Goal: Transaction & Acquisition: Purchase product/service

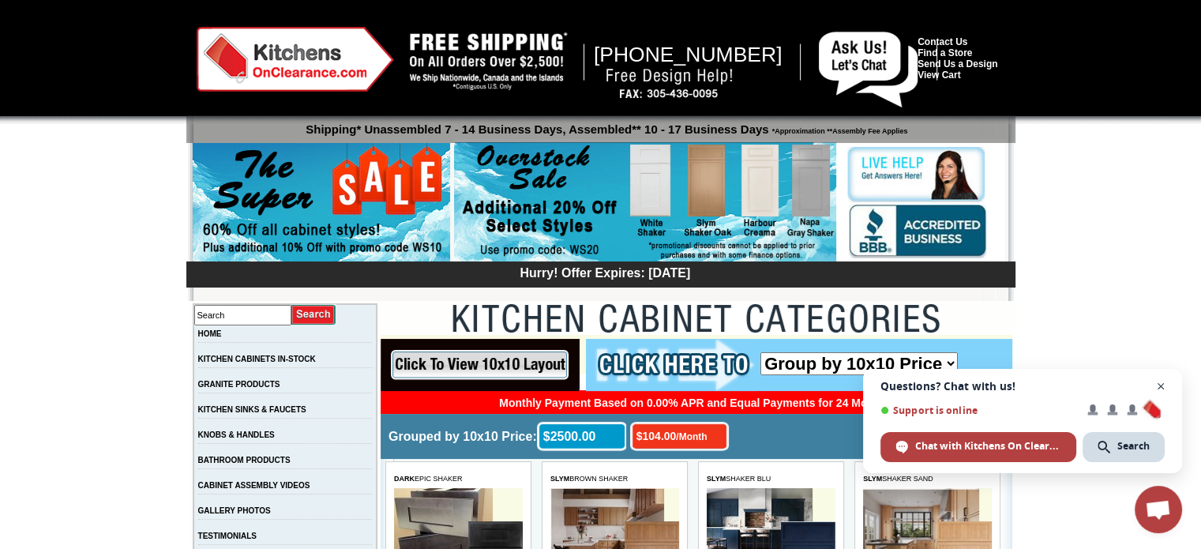
click at [1161, 388] on span "Close chat" at bounding box center [1161, 387] width 20 height 20
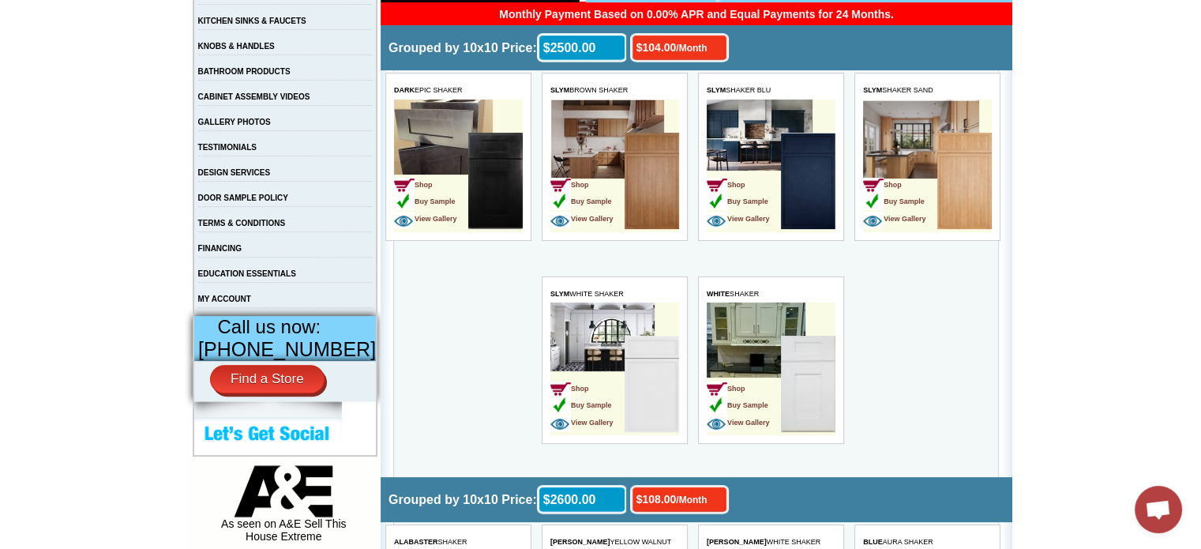
scroll to position [409, 0]
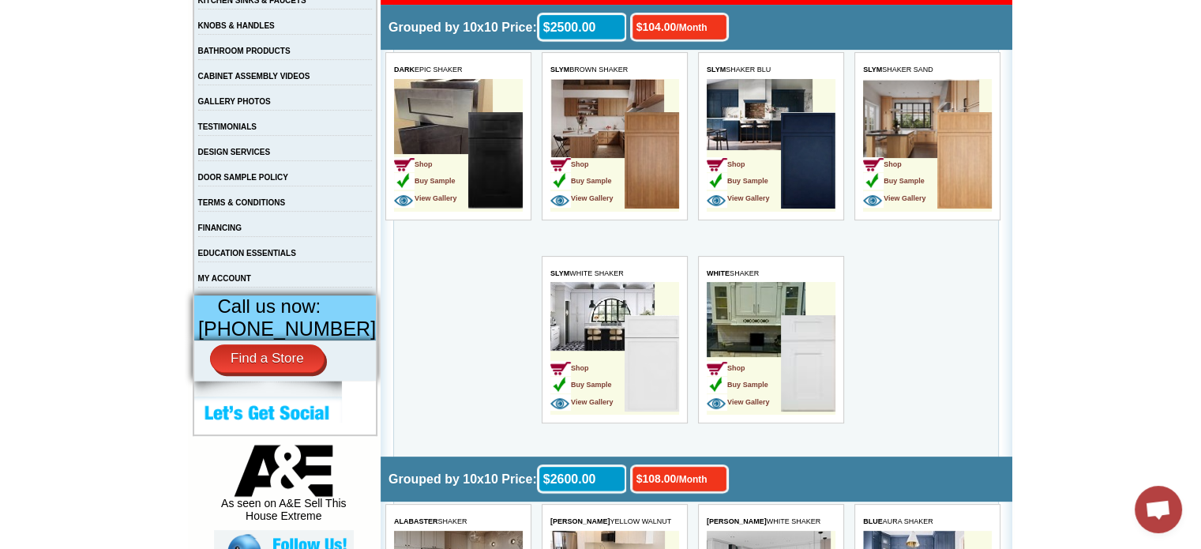
click at [824, 350] on img at bounding box center [808, 363] width 54 height 96
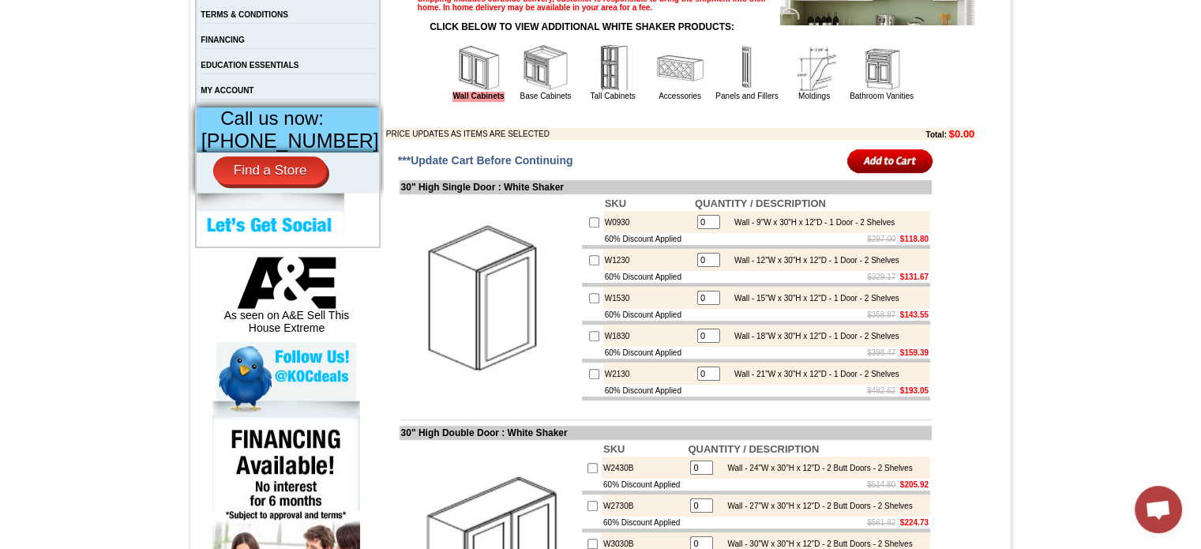
scroll to position [599, 0]
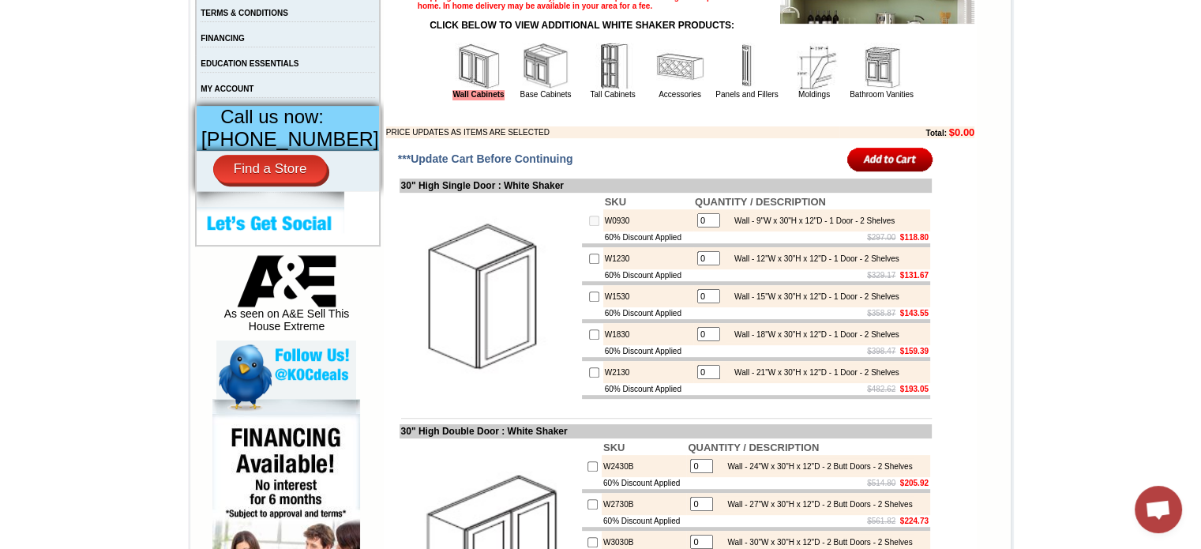
click at [697, 227] on input "0" at bounding box center [708, 220] width 23 height 14
type input "4"
checkbox input "true"
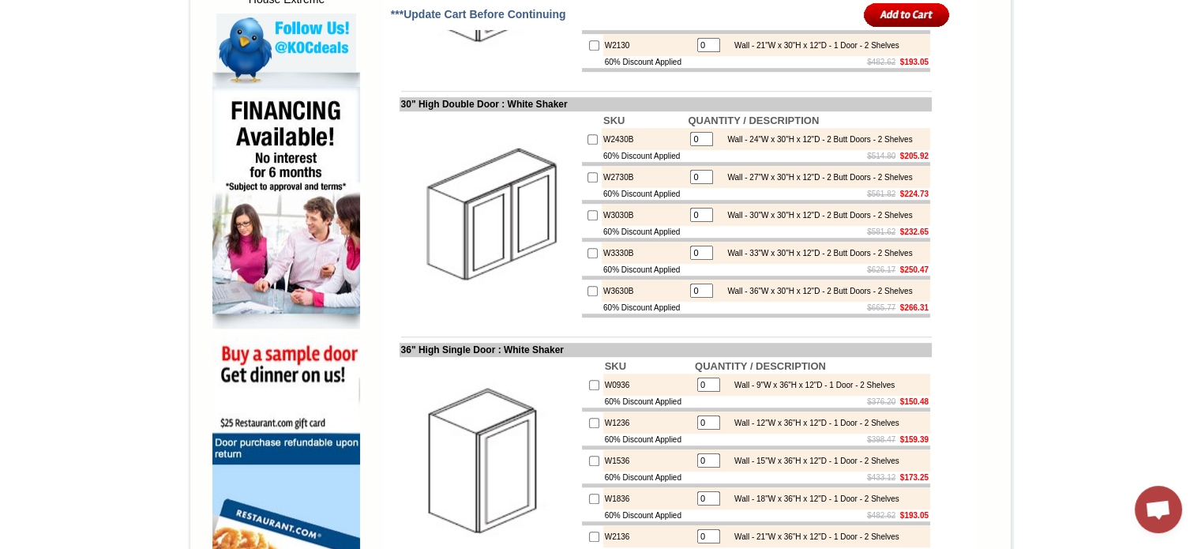
scroll to position [925, 0]
click at [698, 146] on input "0" at bounding box center [701, 139] width 23 height 14
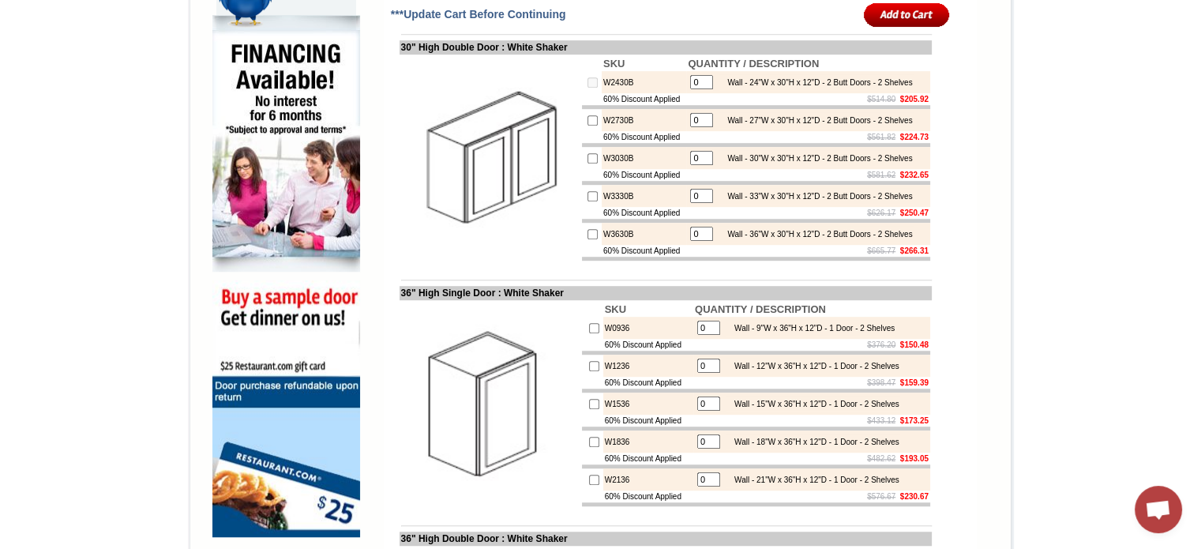
scroll to position [982, 0]
click at [690, 90] on input "0" at bounding box center [701, 83] width 23 height 14
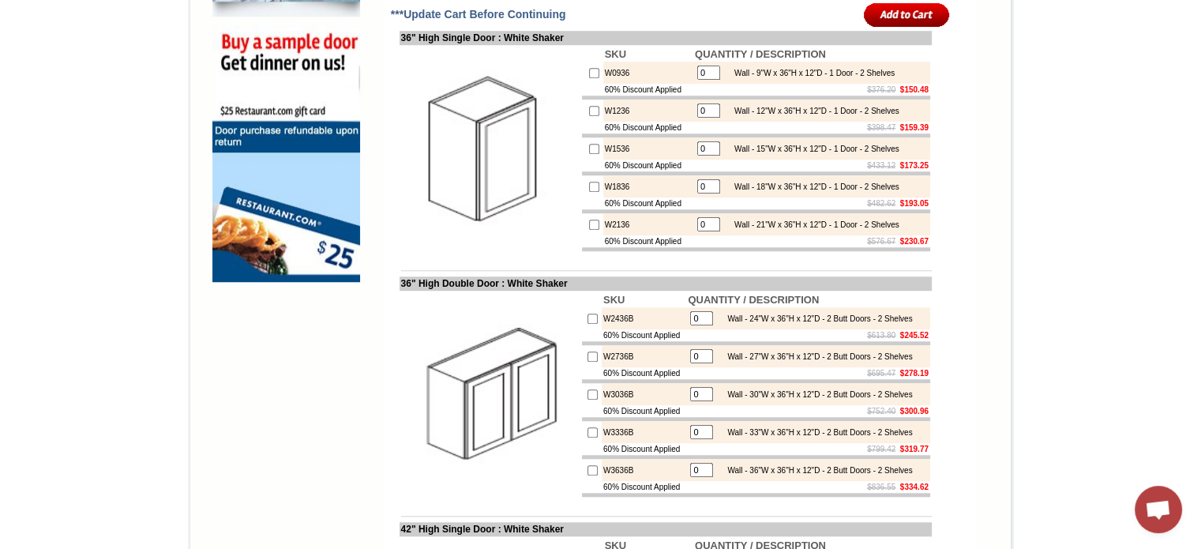
scroll to position [1260, 0]
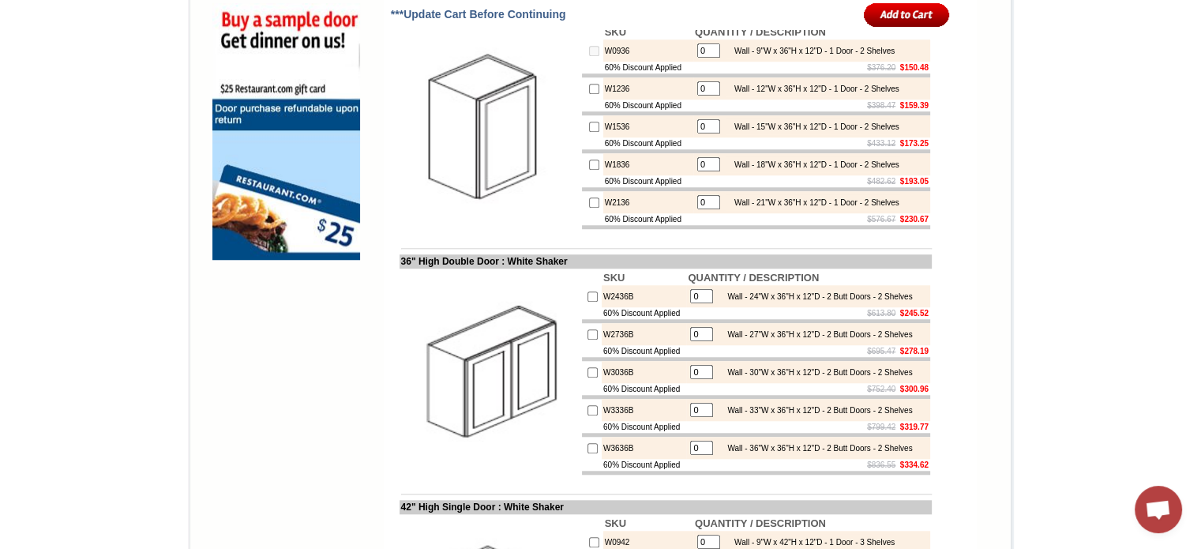
click at [697, 58] on input "0" at bounding box center [708, 50] width 23 height 14
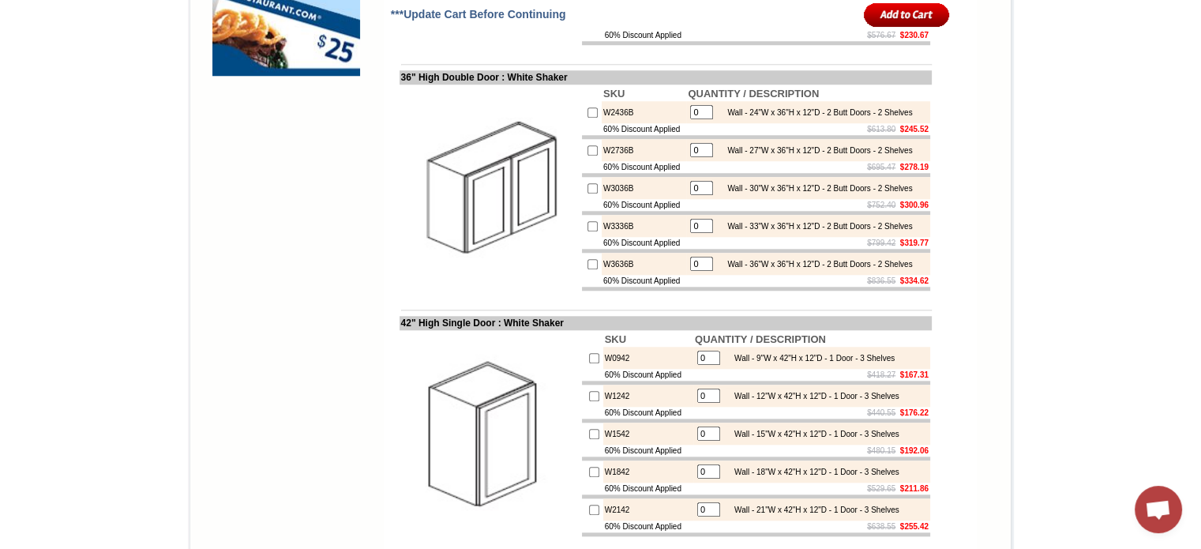
scroll to position [1450, 0]
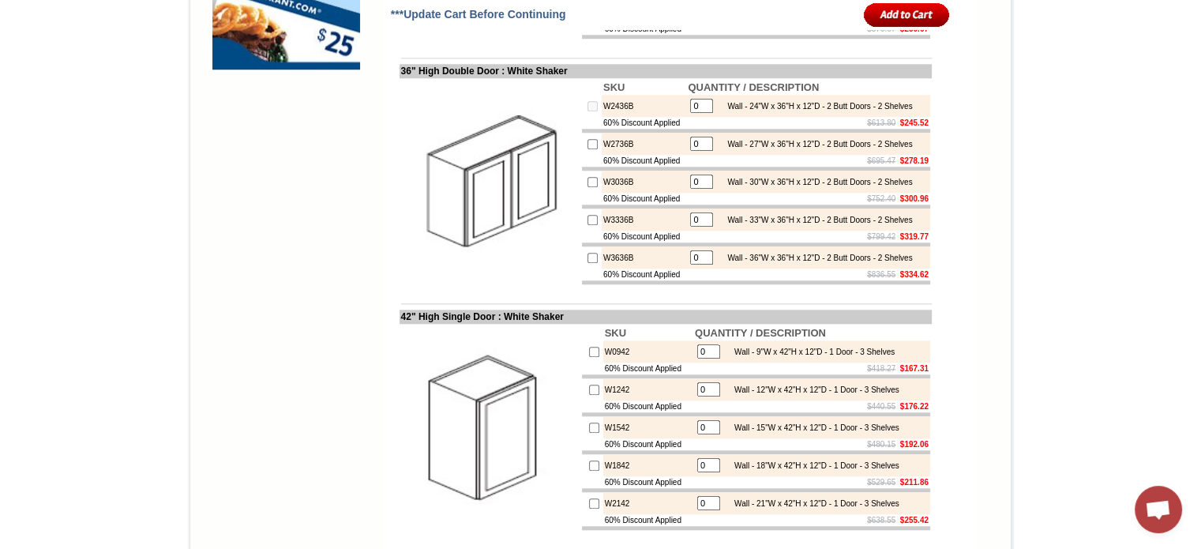
click at [698, 113] on input "0" at bounding box center [701, 106] width 23 height 14
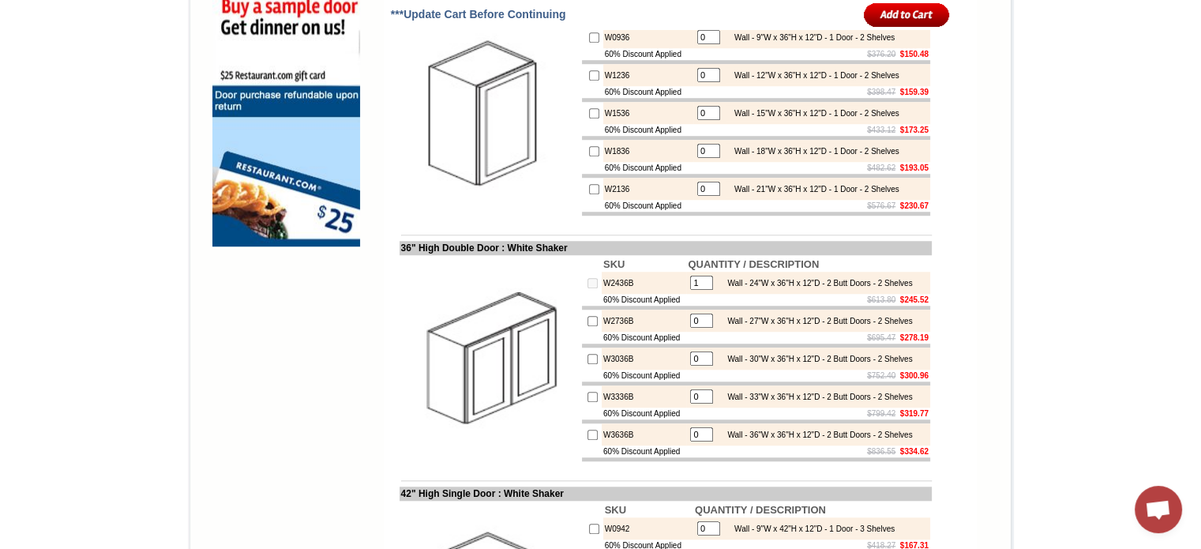
scroll to position [1271, 0]
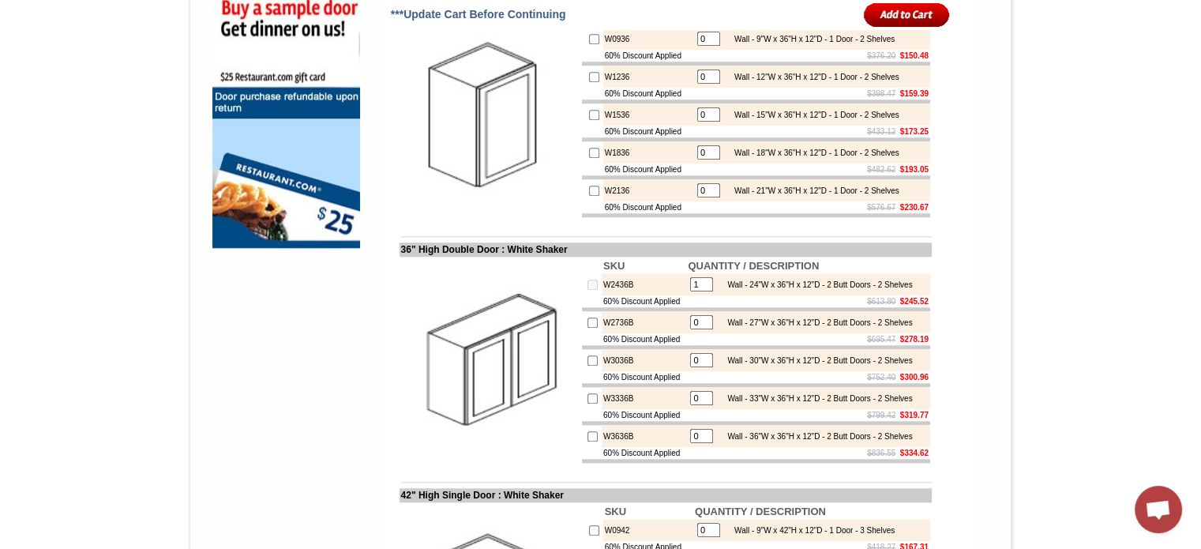
type input "1"
checkbox input "true"
click at [697, 46] on input "0" at bounding box center [708, 39] width 23 height 14
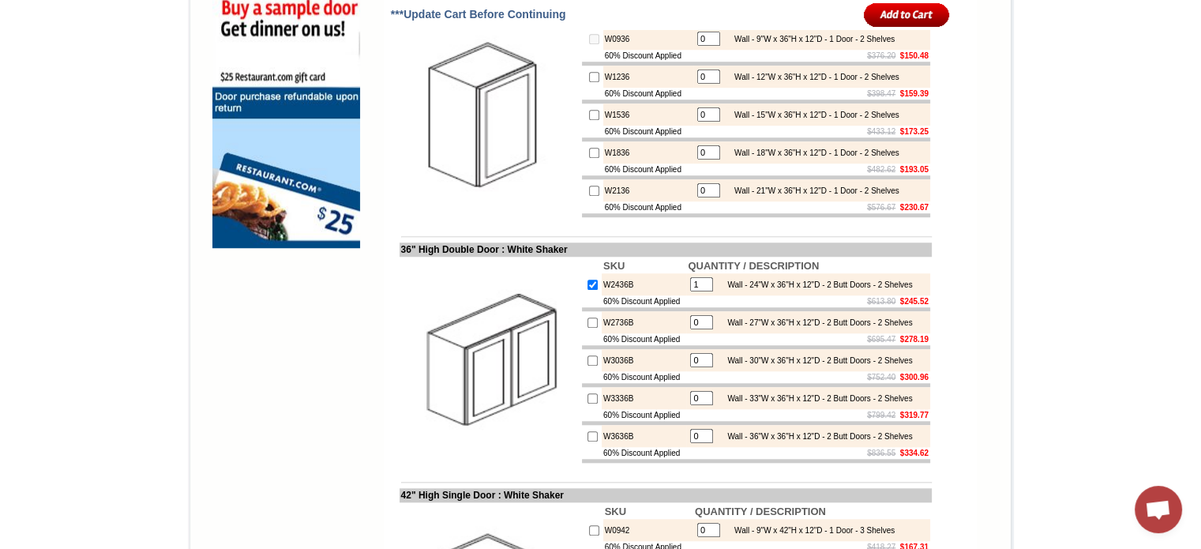
click at [697, 46] on input "0" at bounding box center [708, 39] width 23 height 14
click at [703, 291] on input "1" at bounding box center [701, 284] width 23 height 14
type input "2"
click at [697, 46] on input "0" at bounding box center [708, 39] width 23 height 14
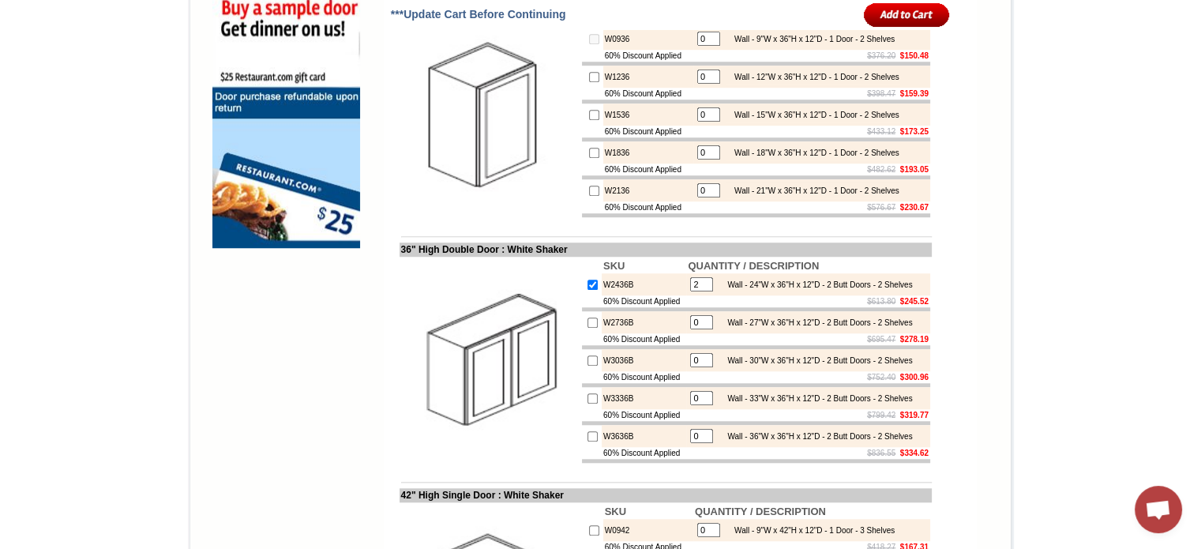
click at [697, 46] on input "0" at bounding box center [708, 39] width 23 height 14
type input "1"
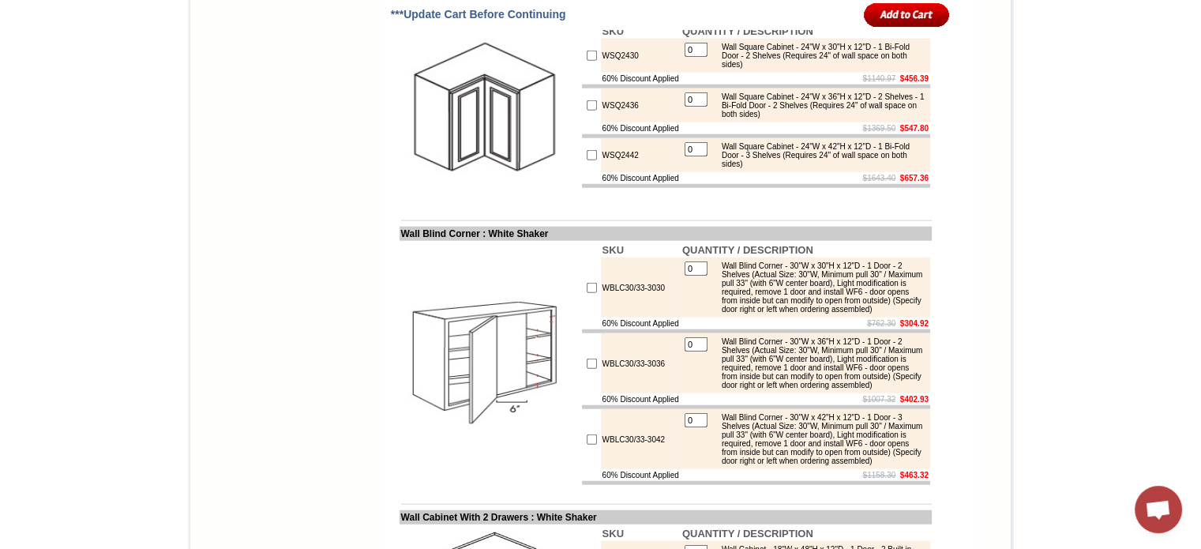
scroll to position [4000, 0]
checkbox input "true"
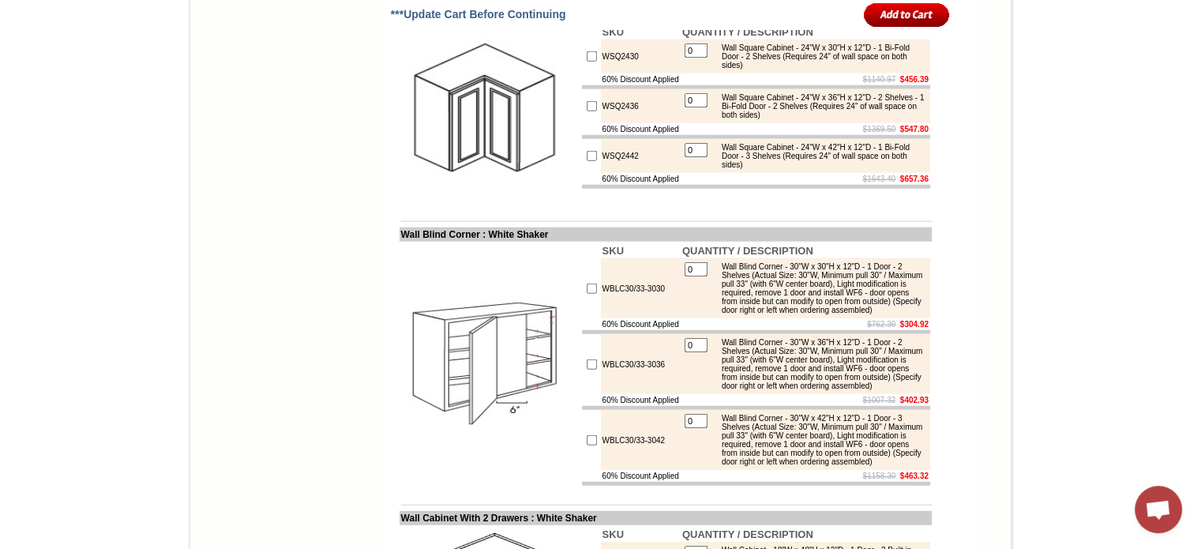
type input "1"
checkbox input "true"
click at [685, 58] on input "0" at bounding box center [696, 50] width 23 height 14
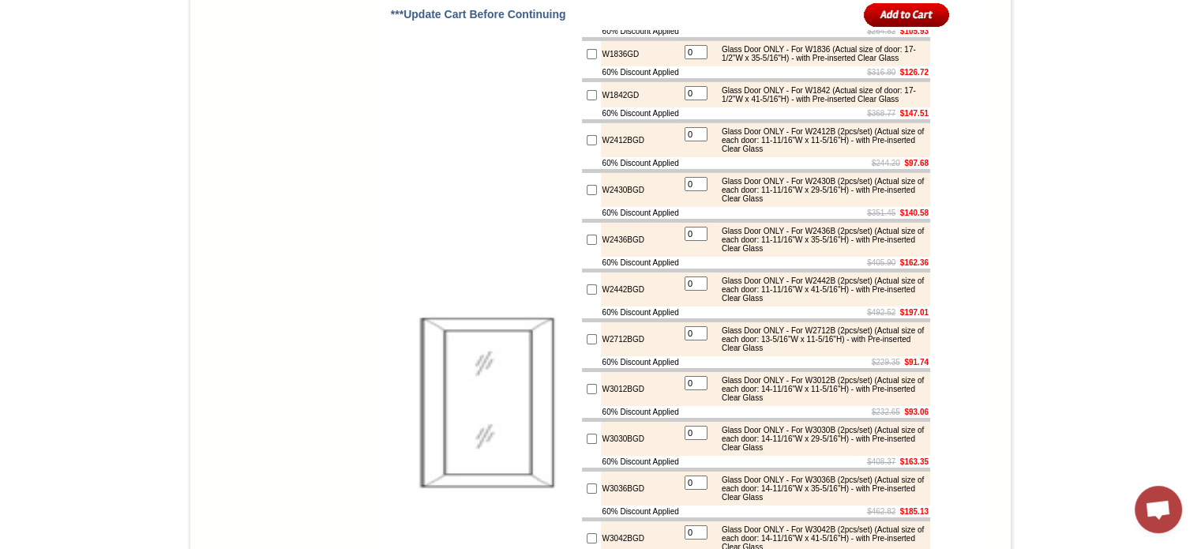
scroll to position [5442, 0]
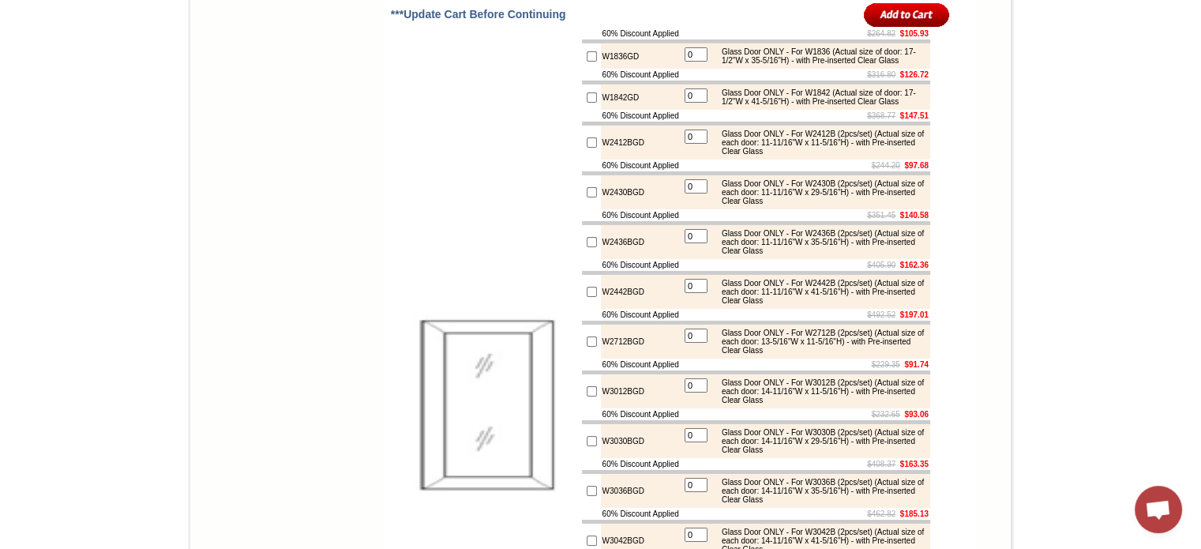
type input "1"
checkbox input "true"
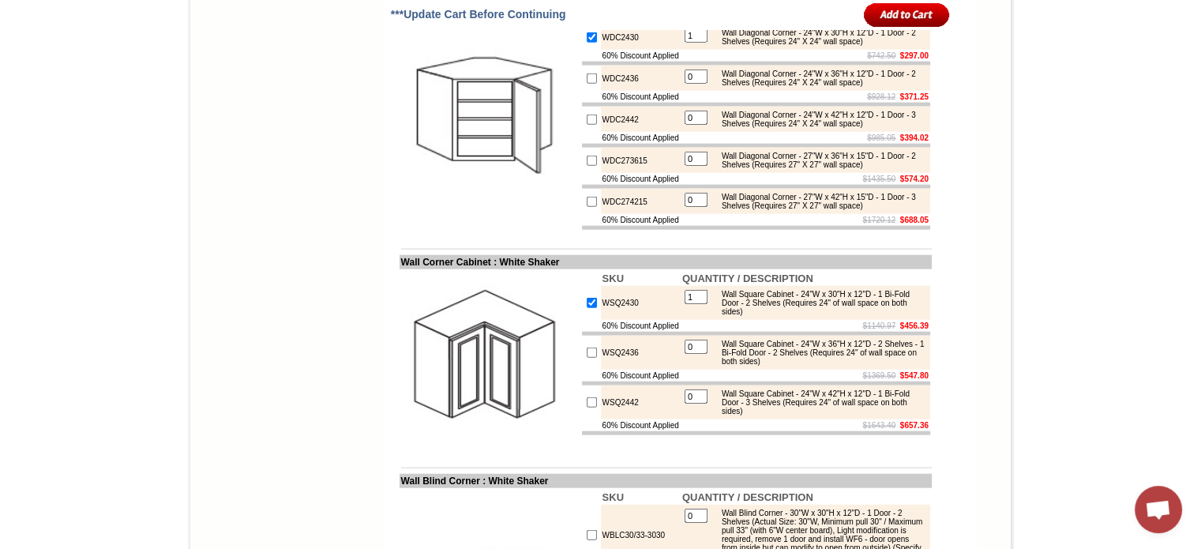
scroll to position [3752, 0]
type input "2"
checkbox input "true"
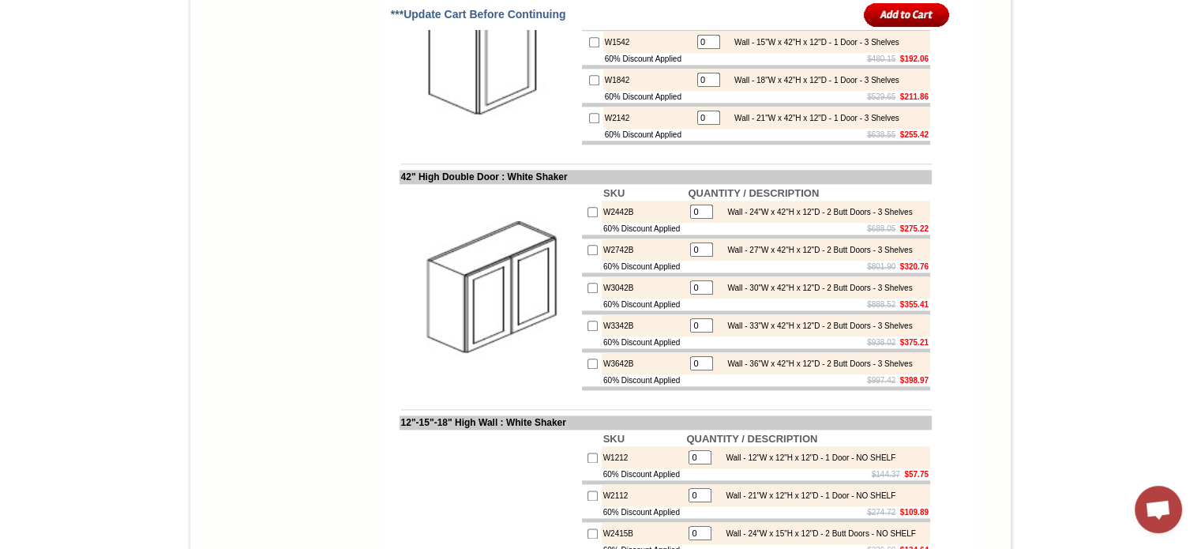
scroll to position [1834, 0]
type input "3"
checkbox input "true"
click at [699, 220] on input "0" at bounding box center [701, 212] width 23 height 14
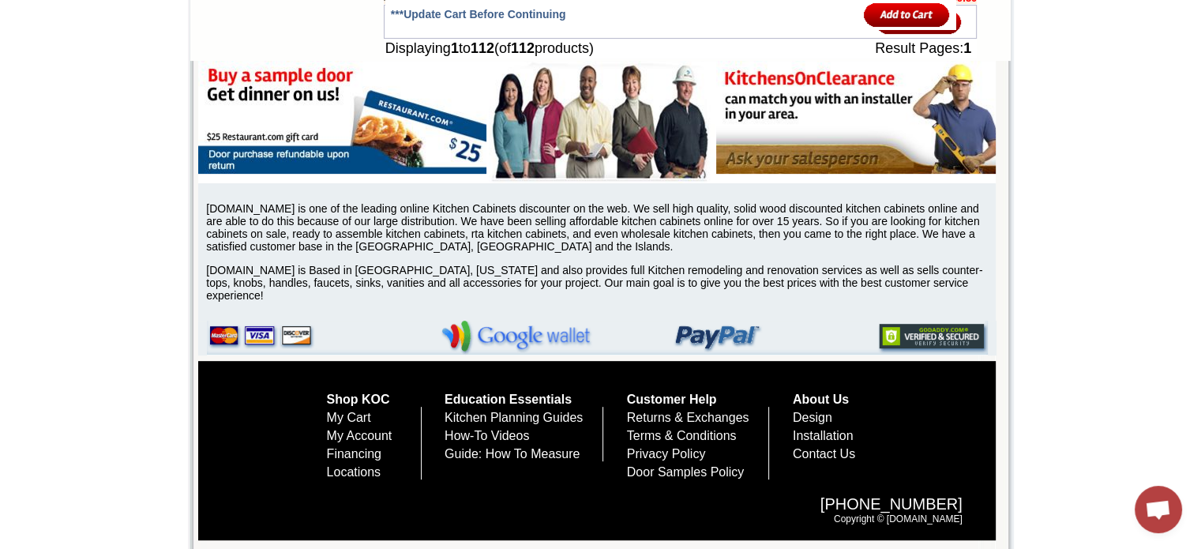
scroll to position [6913, 0]
type input "3"
checkbox input "true"
click at [914, 35] on input "image" at bounding box center [919, 22] width 86 height 26
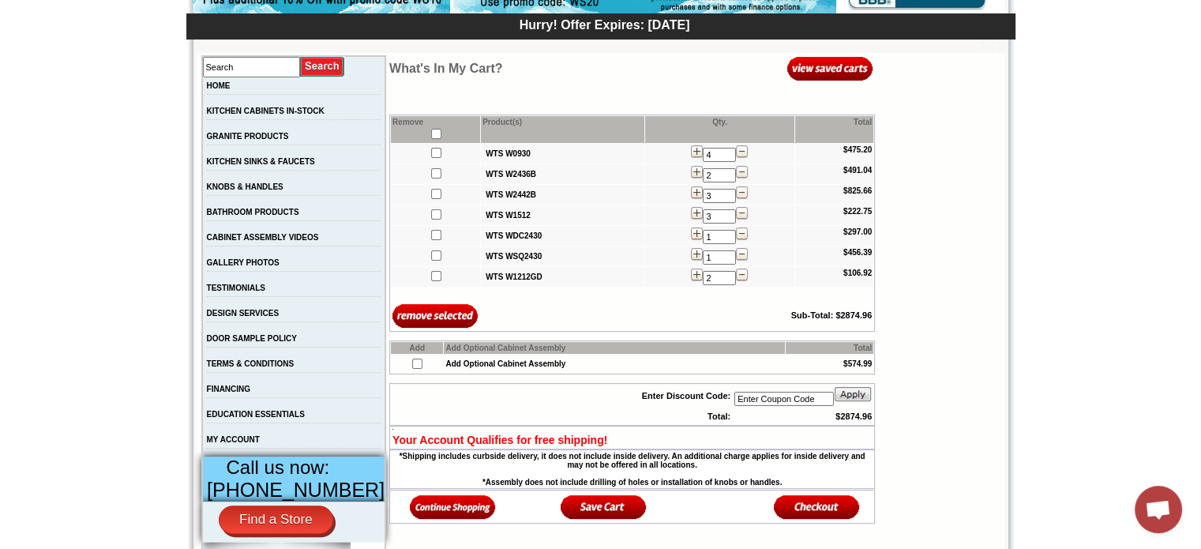
scroll to position [246, 0]
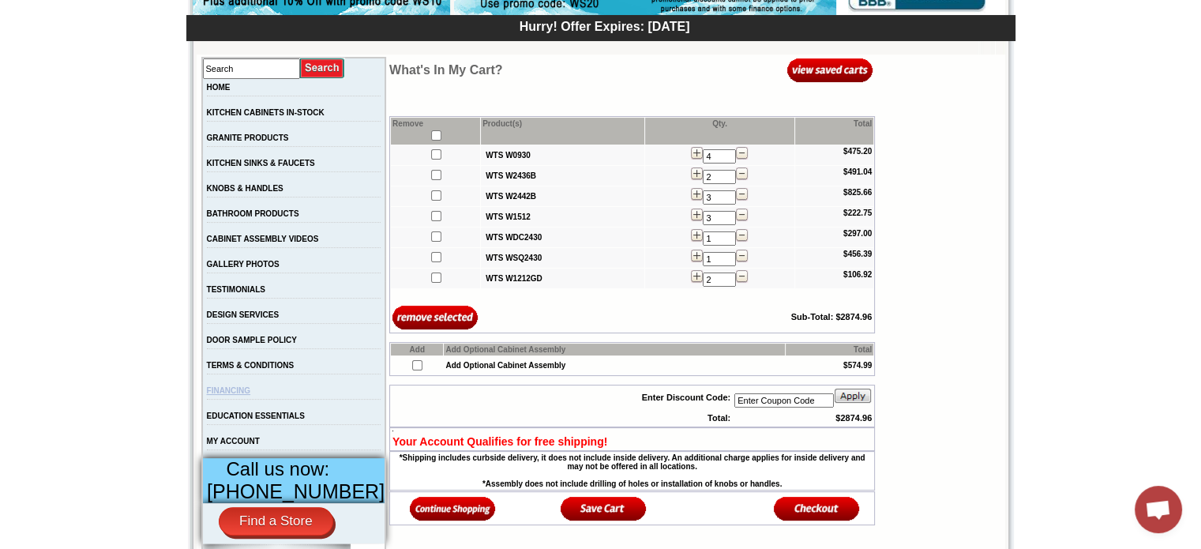
click at [251, 395] on link "FINANCING" at bounding box center [229, 390] width 44 height 9
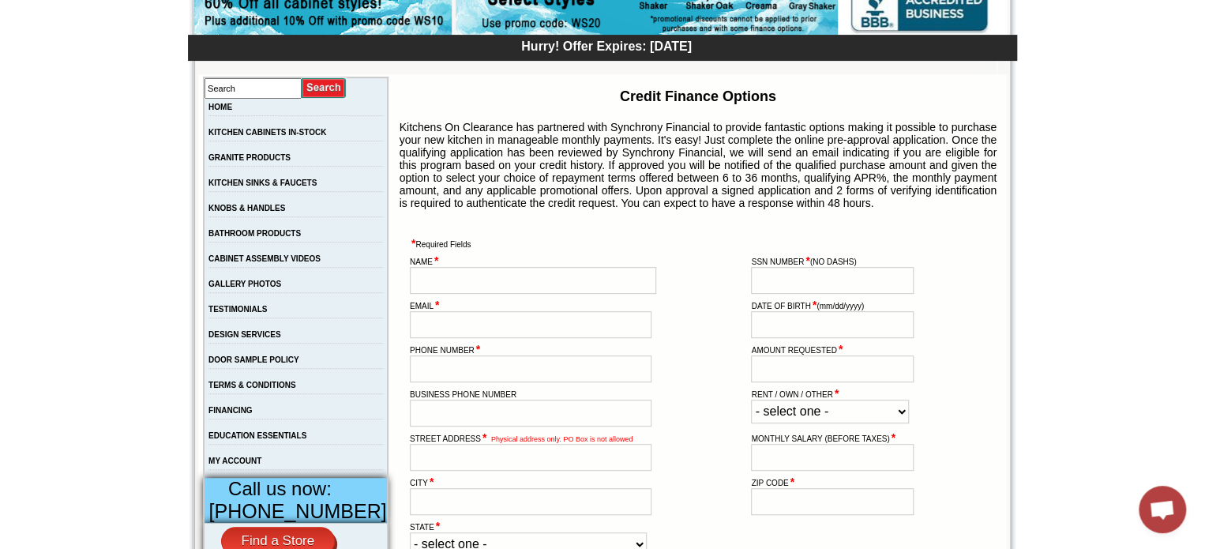
scroll to position [226, 0]
click at [291, 163] on link "GRANITE PRODUCTS" at bounding box center [249, 158] width 82 height 9
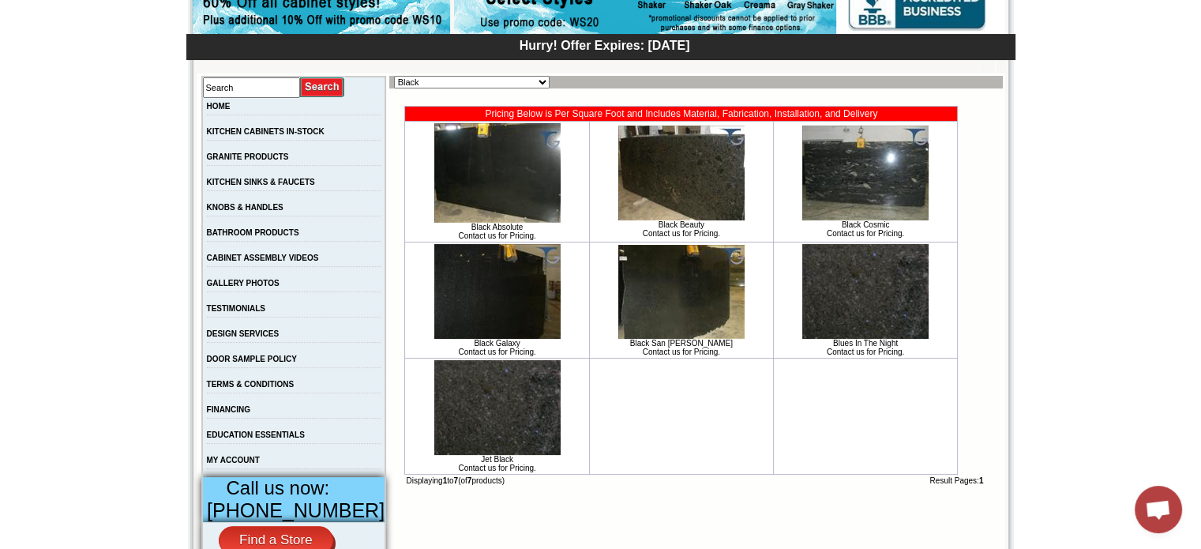
scroll to position [214, 0]
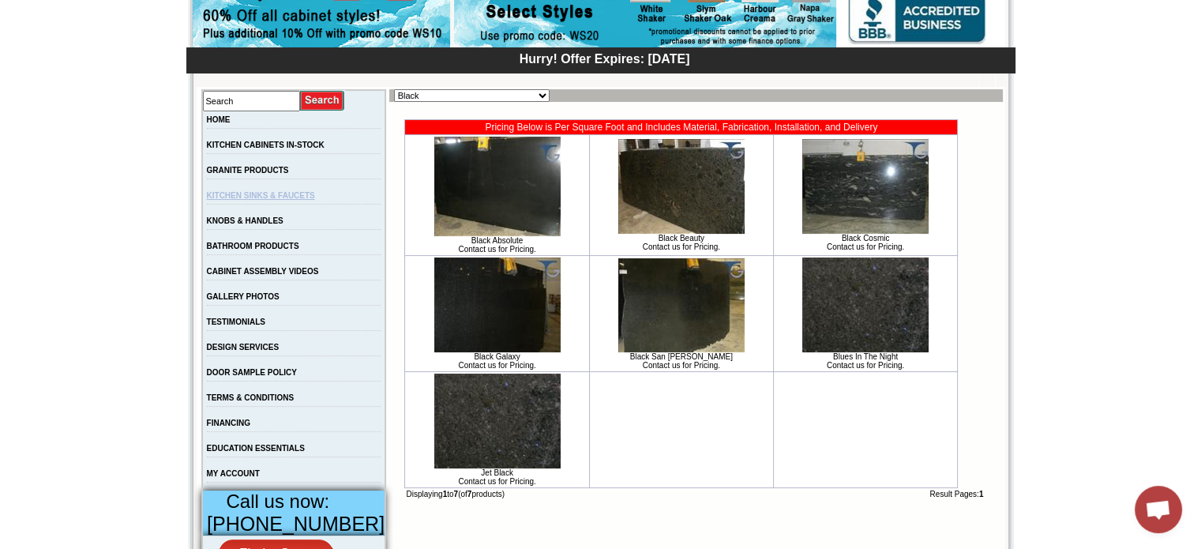
click at [287, 200] on link "KITCHEN SINKS & FAUCETS" at bounding box center [261, 195] width 108 height 9
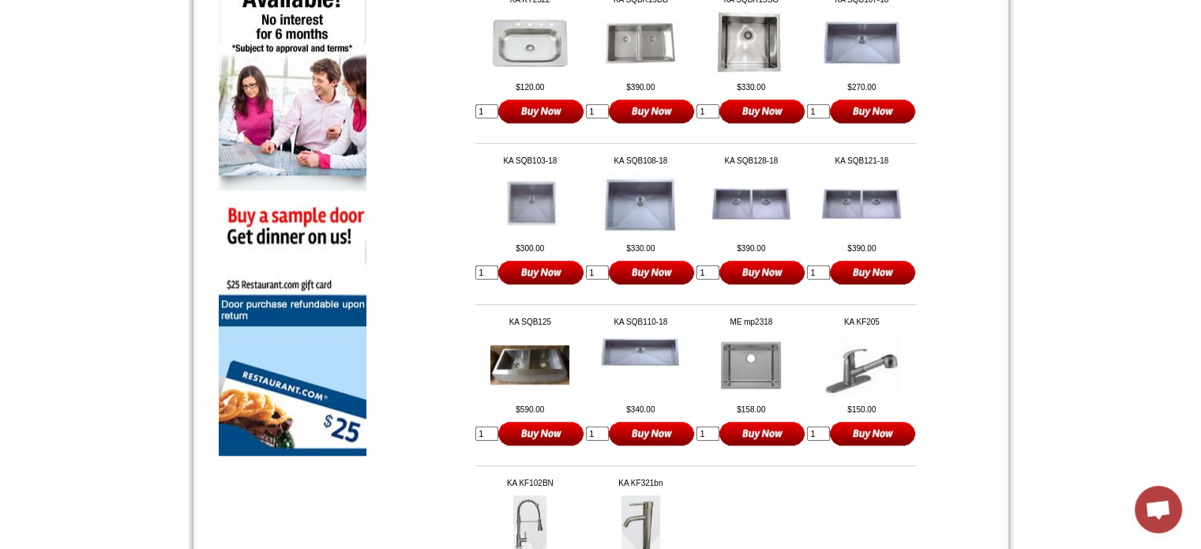
scroll to position [1064, 0]
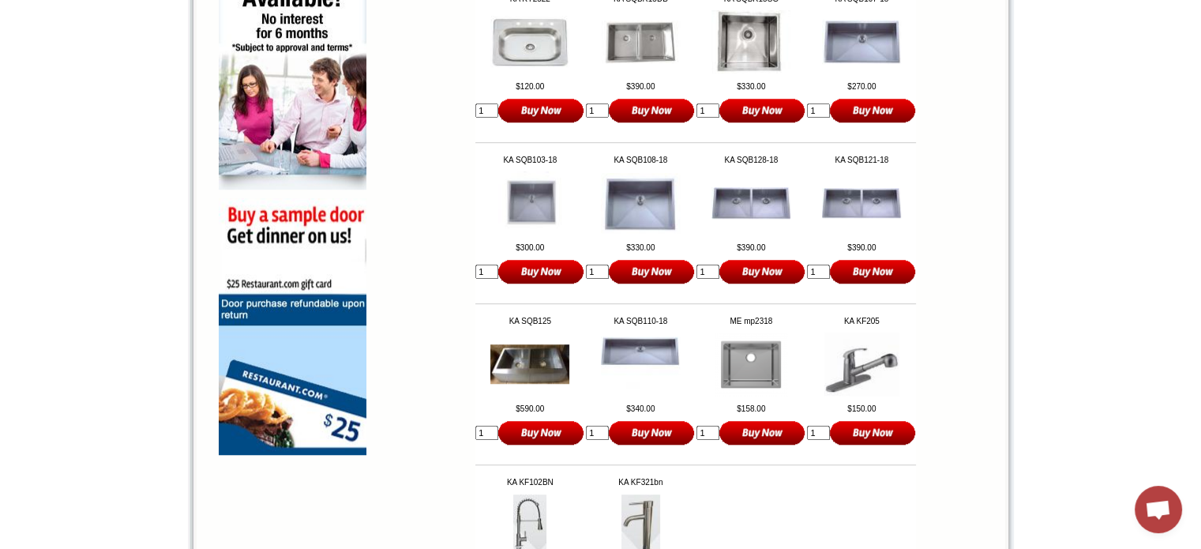
click at [637, 445] on input "image" at bounding box center [652, 432] width 86 height 26
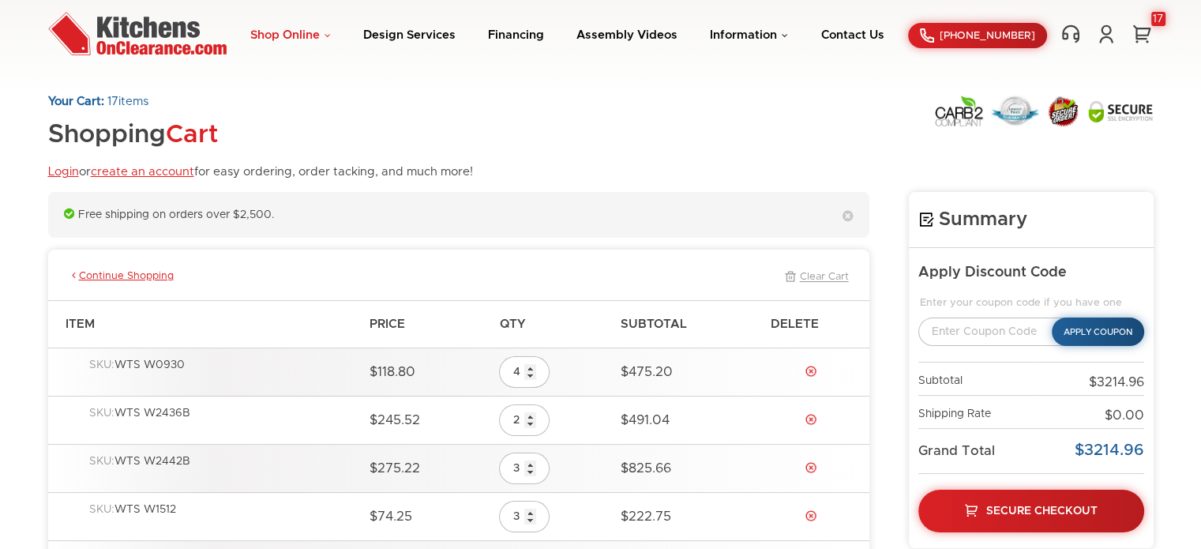
click at [291, 40] on link "Shop Online" at bounding box center [290, 35] width 81 height 12
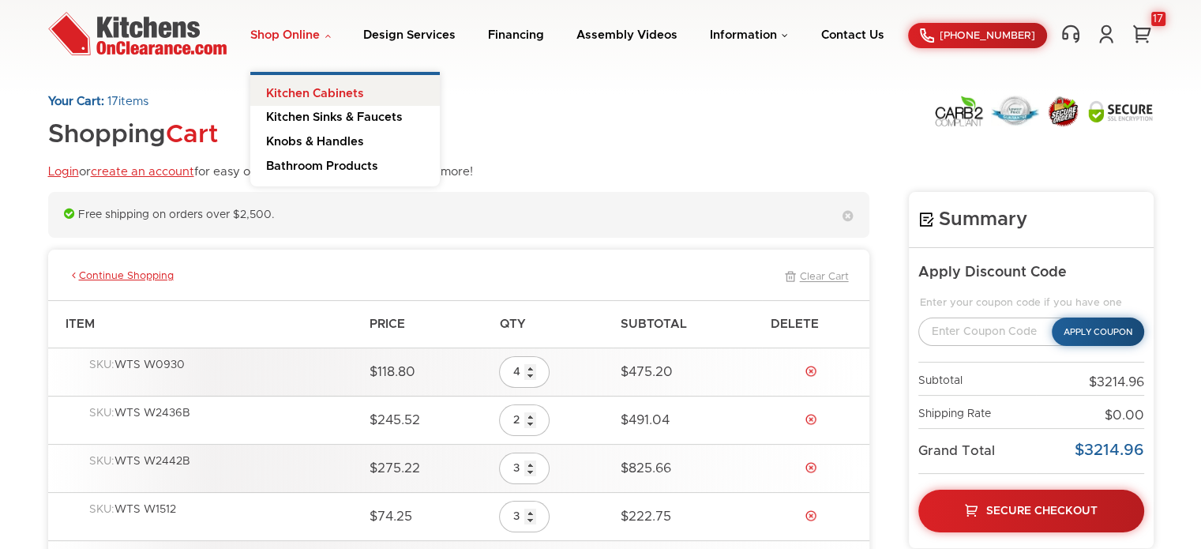
click at [306, 92] on link "Kitchen Cabinets" at bounding box center [345, 91] width 190 height 32
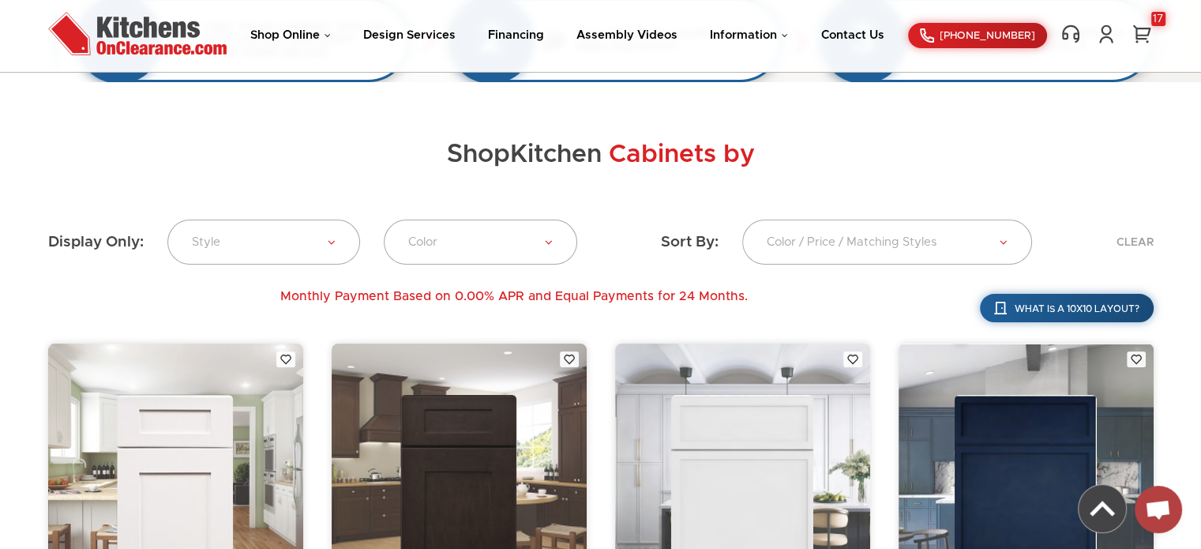
scroll to position [362, 0]
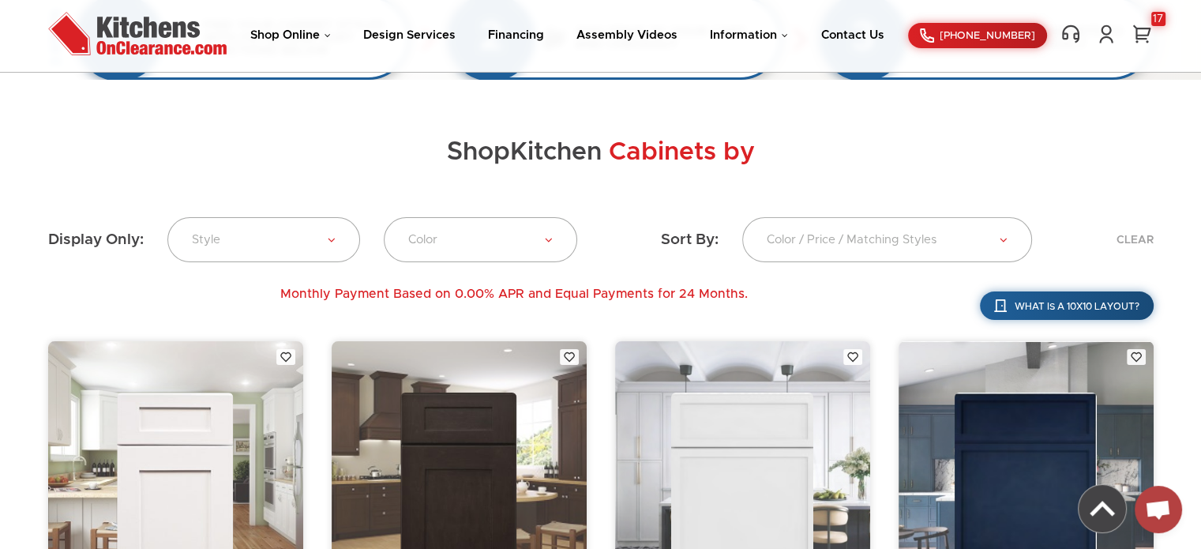
click at [771, 311] on div "Monthly Payment Based on 0.00% APR and Equal Payments for 24 Months. What is a …" at bounding box center [601, 305] width 1106 height 39
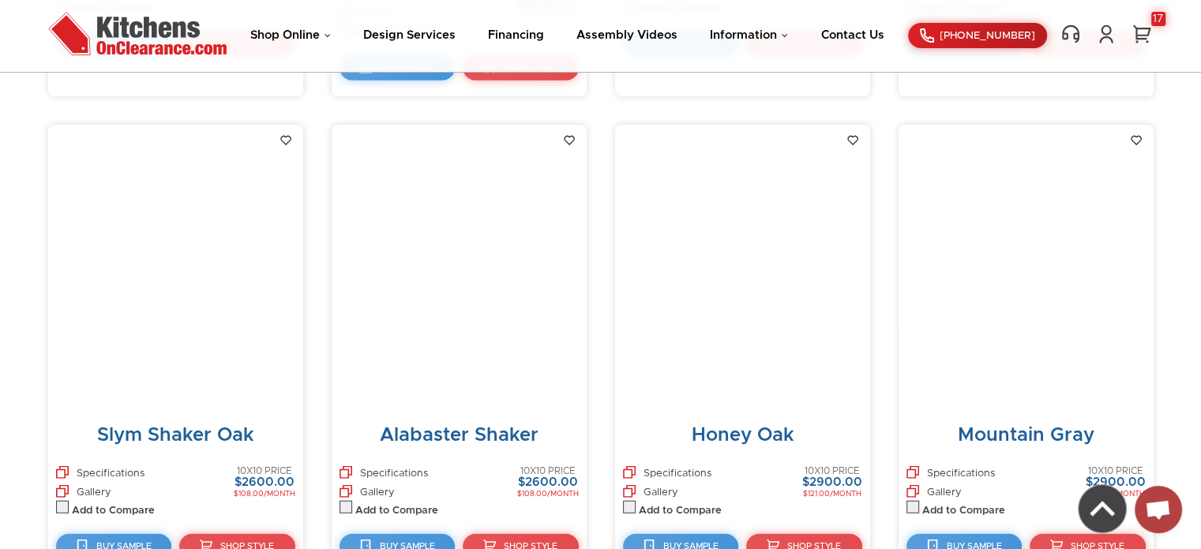
scroll to position [3959, 0]
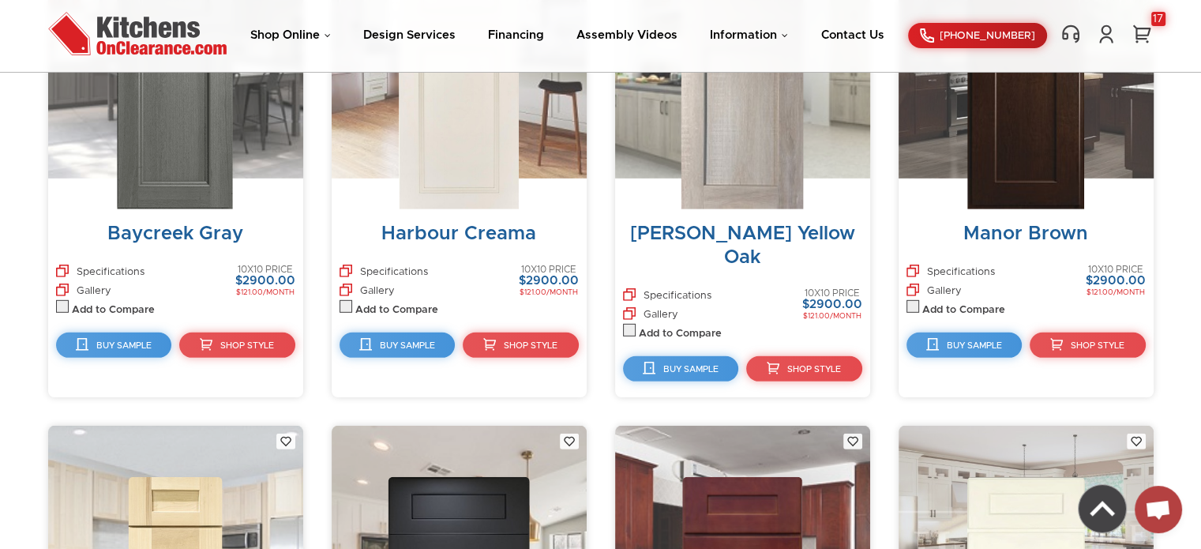
scroll to position [4762, 0]
